Goal: Task Accomplishment & Management: Complete application form

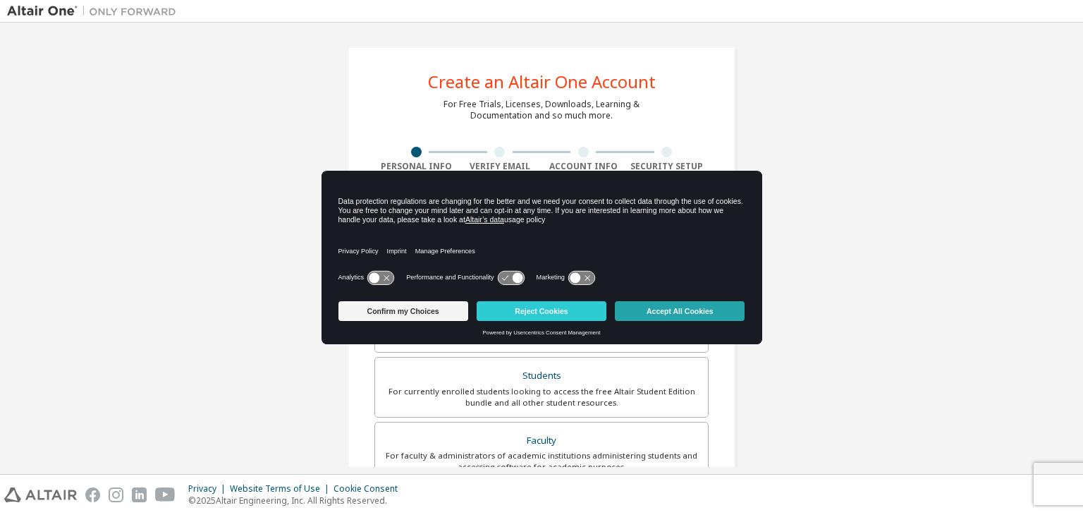
click at [669, 314] on button "Accept All Cookies" at bounding box center [680, 311] width 130 height 20
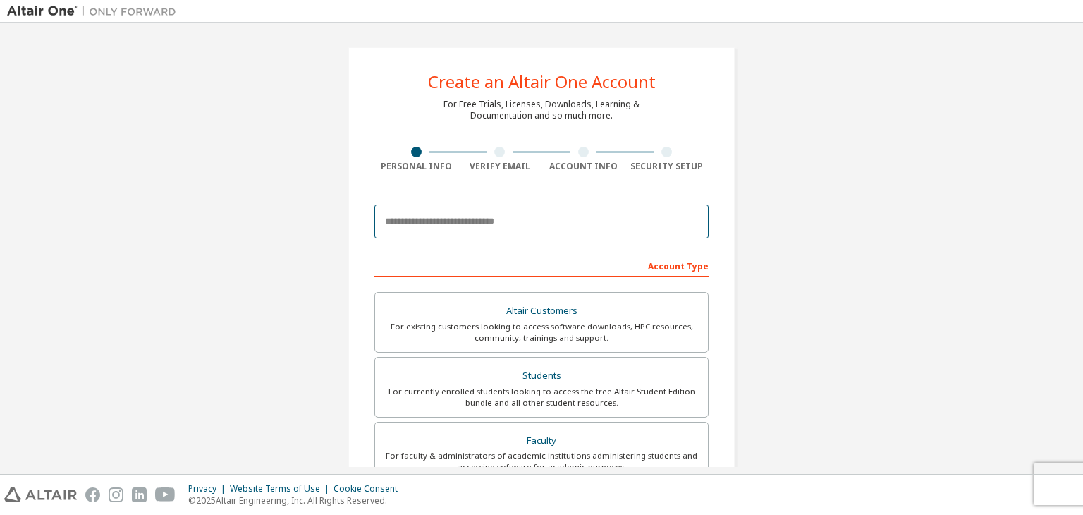
click at [559, 231] on input "email" at bounding box center [541, 222] width 334 height 34
type input "*"
type input "**********"
click at [477, 220] on input "**********" at bounding box center [541, 222] width 334 height 34
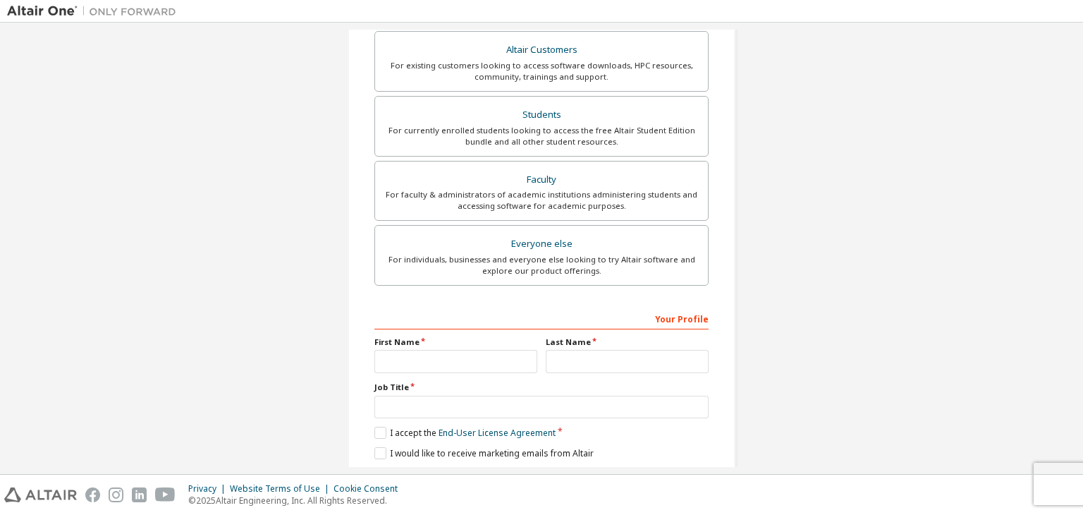
scroll to position [307, 0]
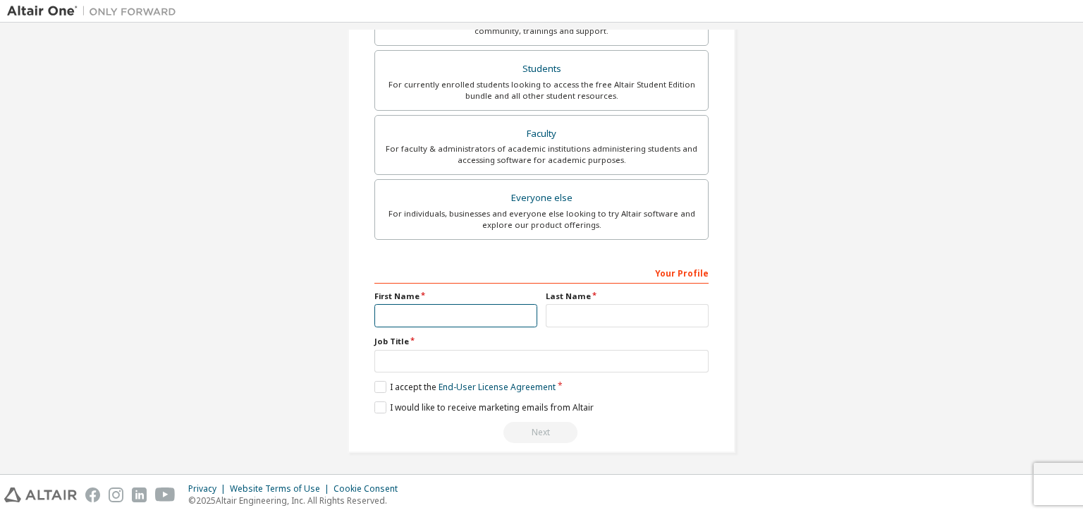
click at [477, 313] on input "text" at bounding box center [455, 315] width 163 height 23
type input "*"
type input "*********"
click at [575, 315] on input "text" at bounding box center [627, 315] width 163 height 23
type input "**********"
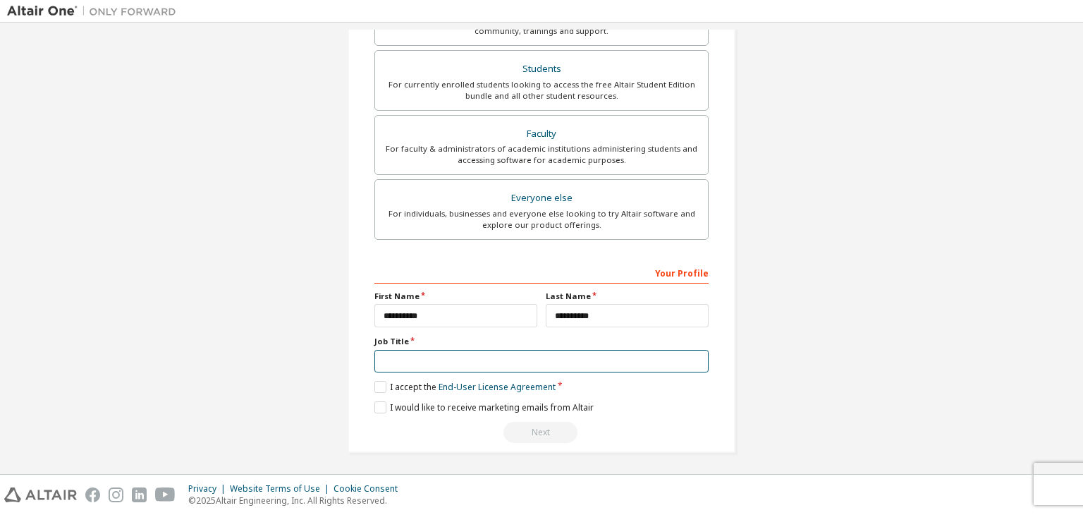
click at [536, 358] on input "text" at bounding box center [541, 361] width 334 height 23
type input "*******"
click at [377, 387] on label "I accept the End-User License Agreement" at bounding box center [464, 387] width 181 height 12
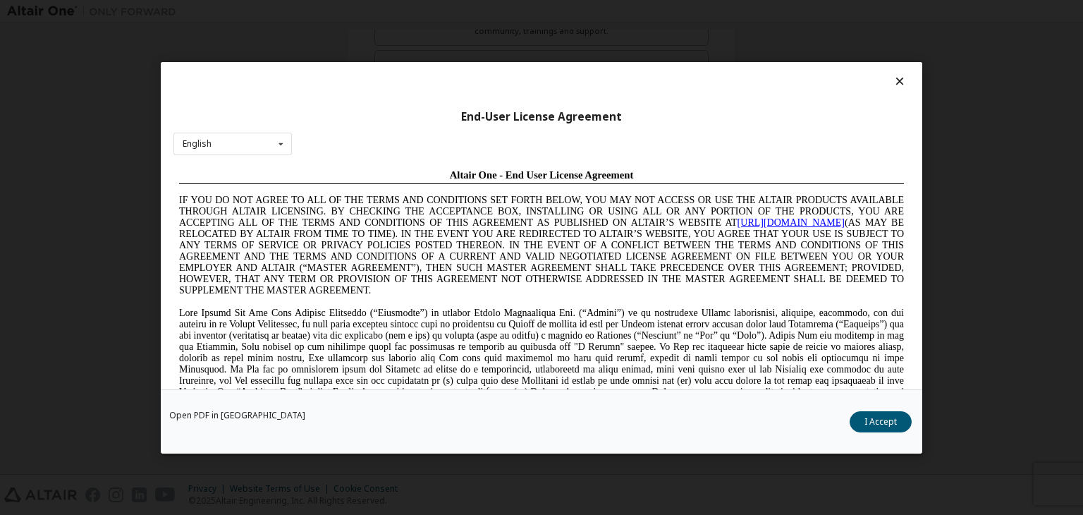
scroll to position [0, 0]
click at [883, 424] on button "I Accept" at bounding box center [881, 421] width 62 height 21
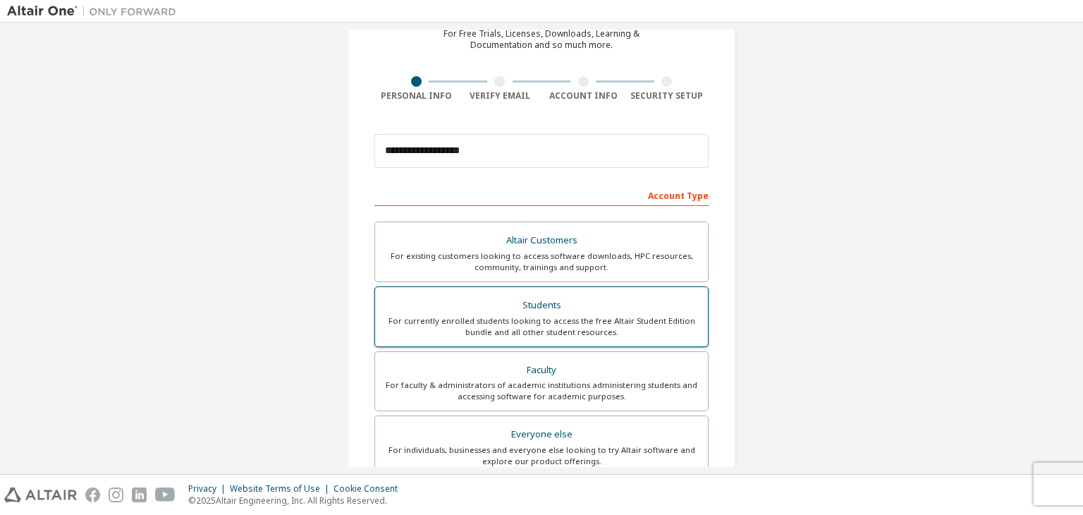
scroll to position [141, 0]
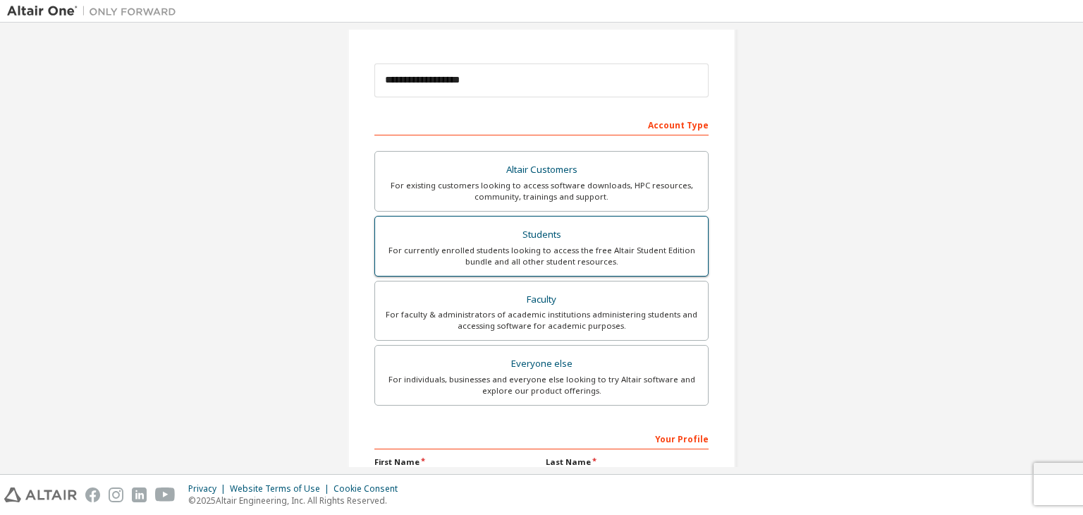
click at [584, 258] on div "For currently enrolled students looking to access the free Altair Student Editi…" at bounding box center [542, 256] width 316 height 23
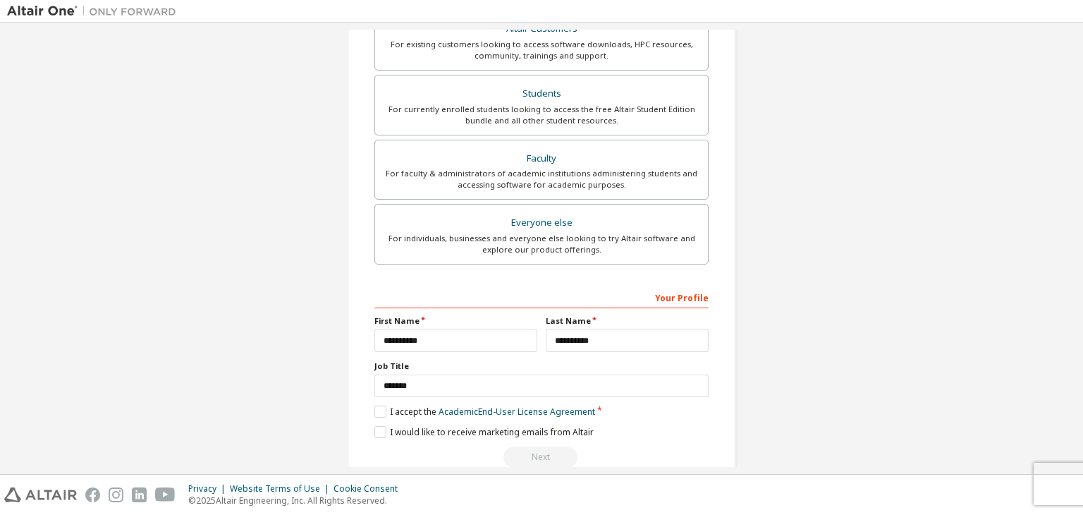
scroll to position [307, 0]
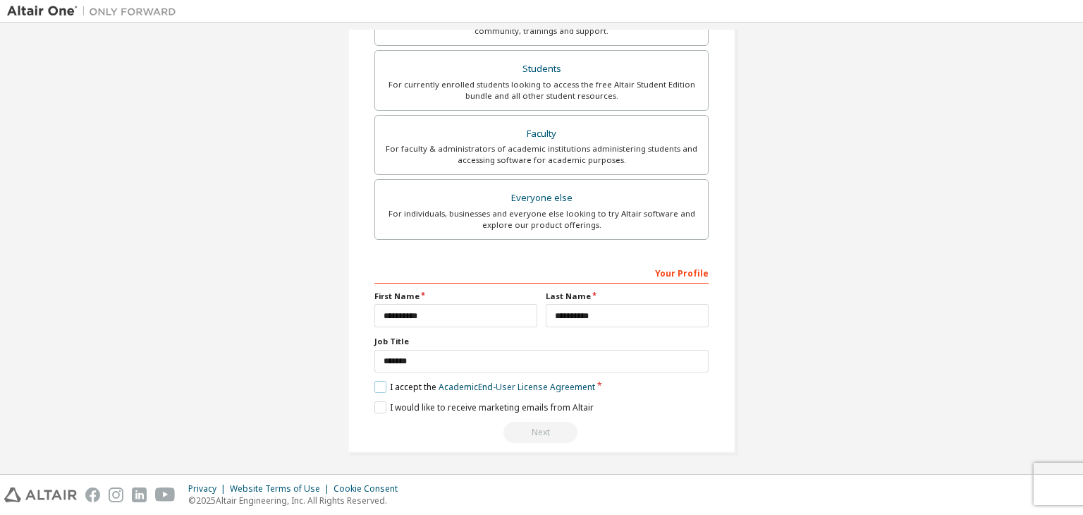
click at [375, 385] on label "I accept the Academic End-User License Agreement" at bounding box center [484, 387] width 221 height 12
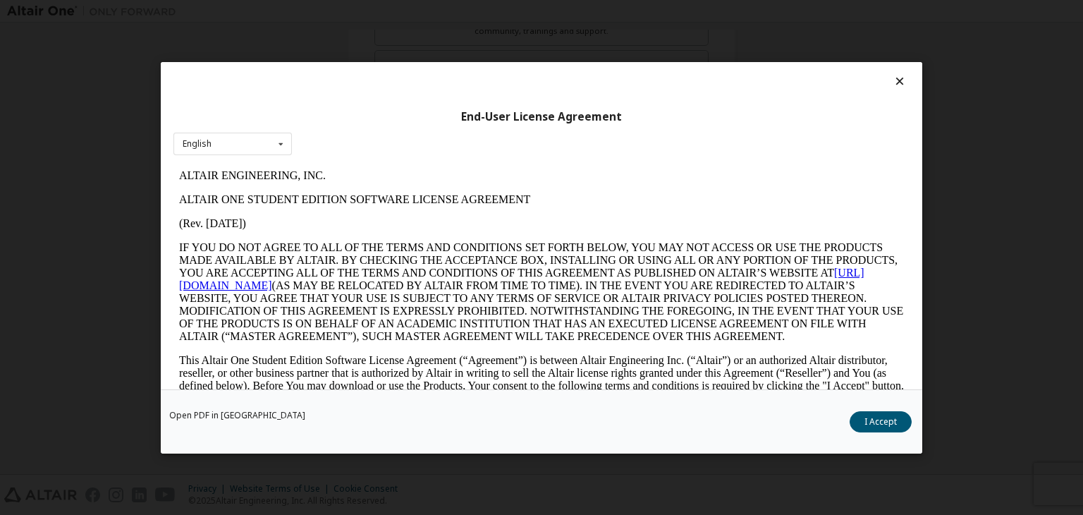
scroll to position [0, 0]
click at [875, 424] on button "I Accept" at bounding box center [881, 421] width 62 height 21
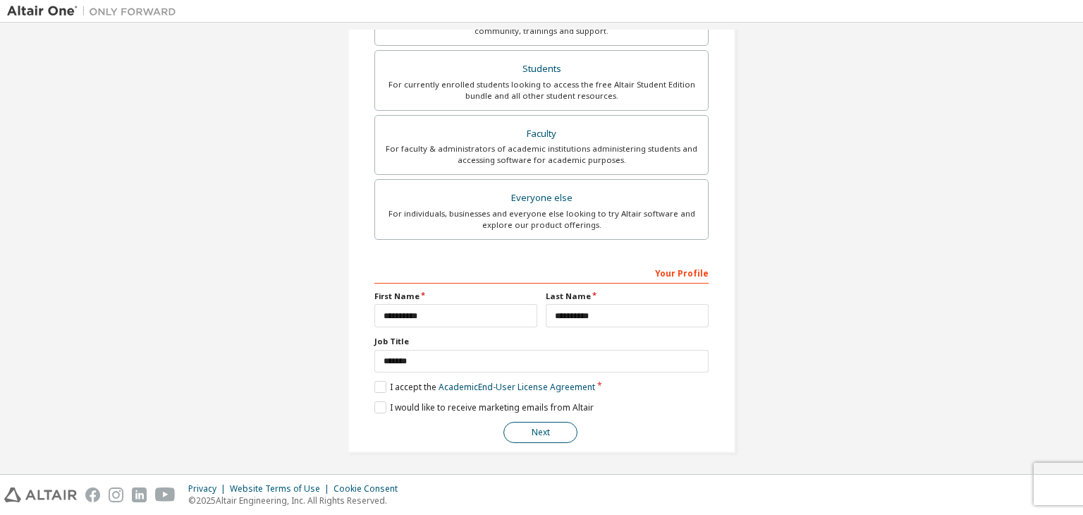
click at [533, 434] on button "Next" at bounding box center [541, 432] width 74 height 21
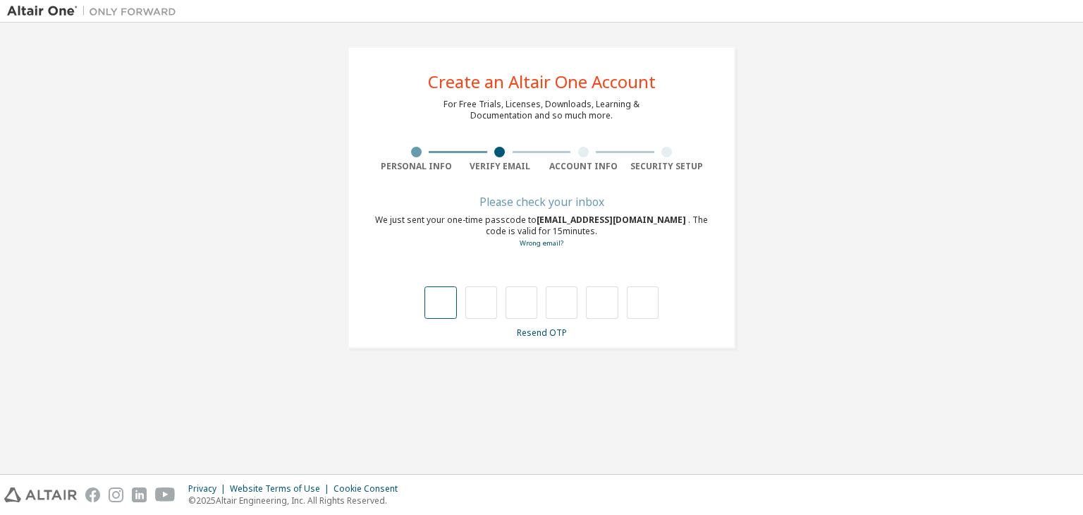
click at [437, 310] on input "text" at bounding box center [441, 302] width 32 height 32
type input "*"
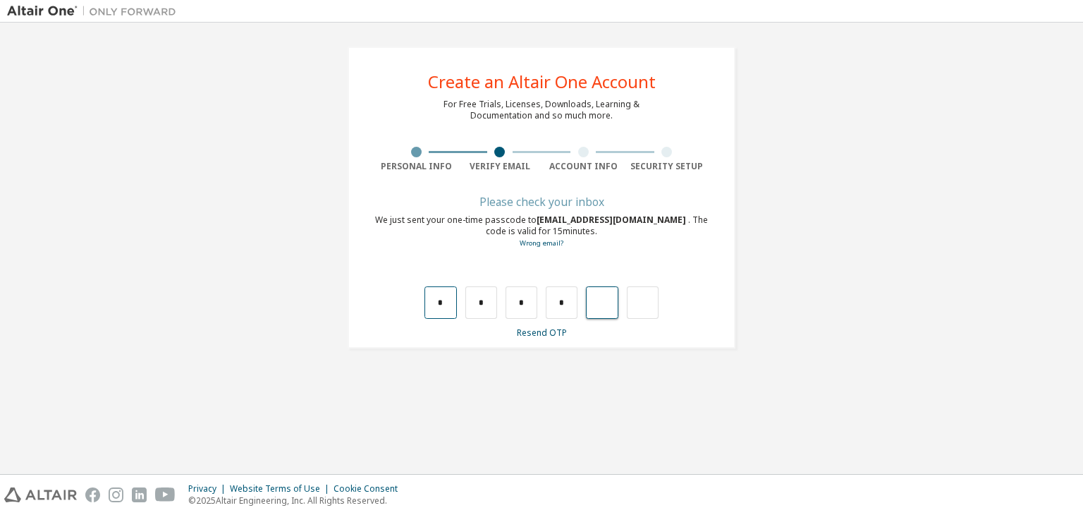
type input "*"
